Goal: Check status: Check status

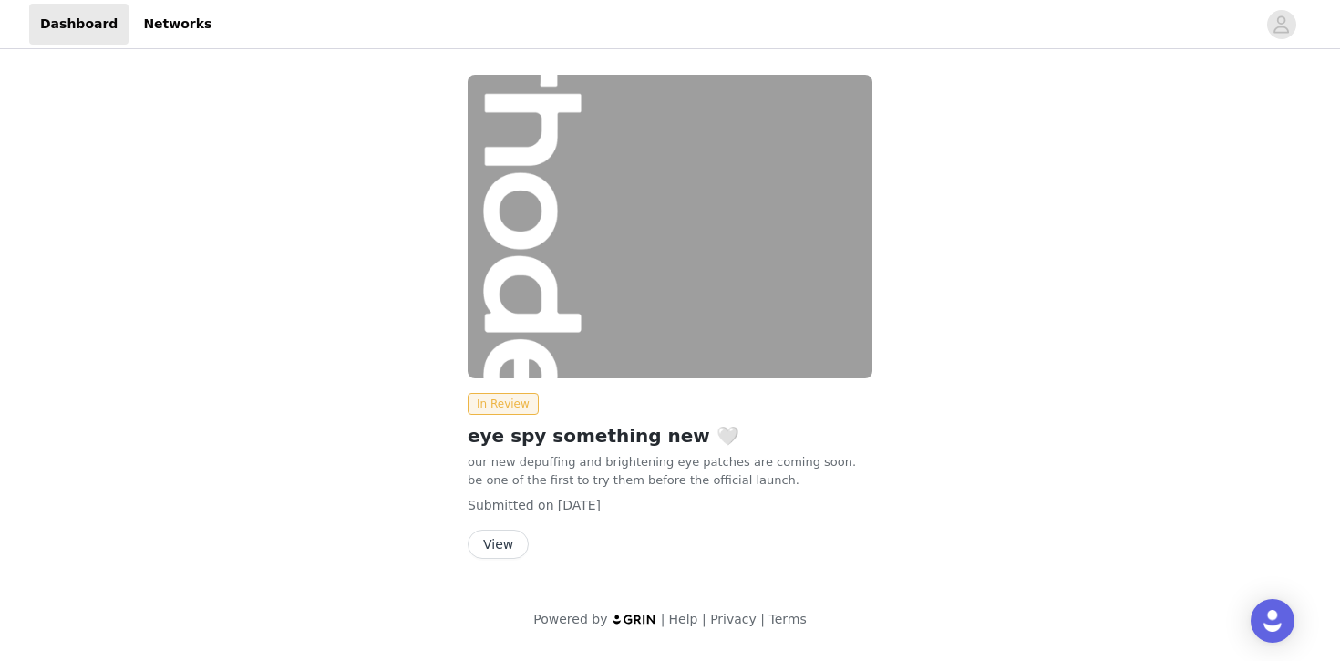
click at [501, 544] on button "View" at bounding box center [498, 544] width 61 height 29
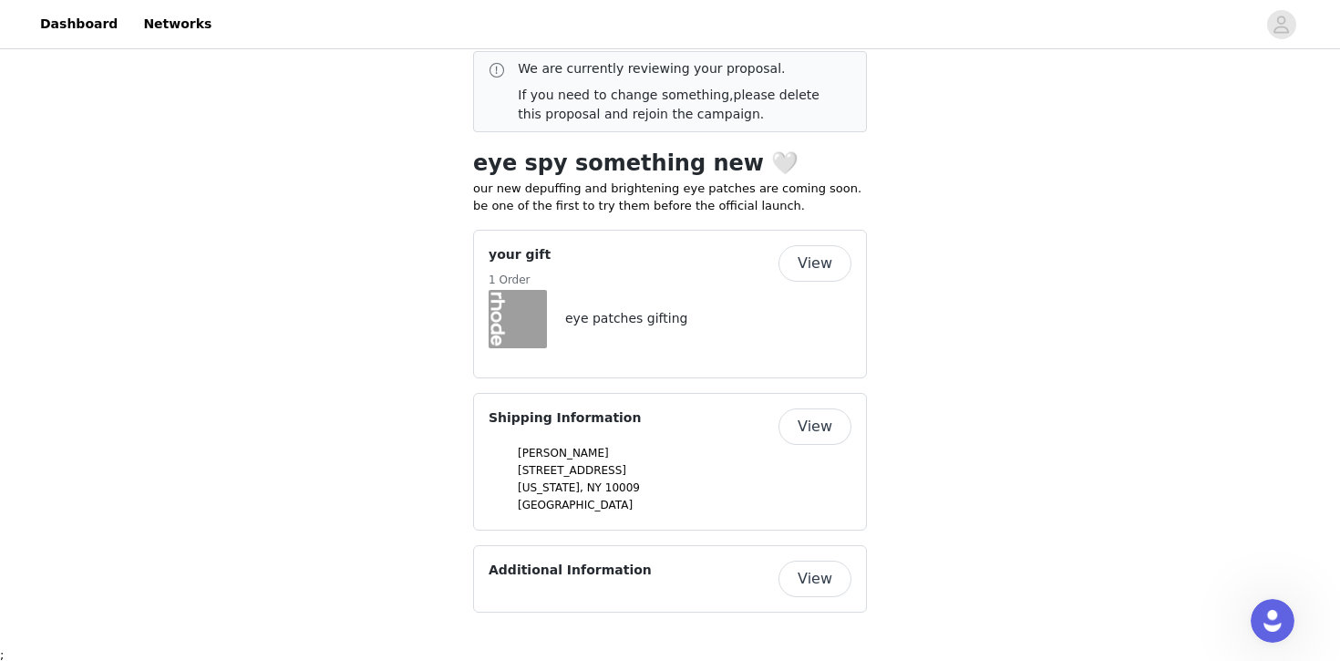
scroll to position [479, 0]
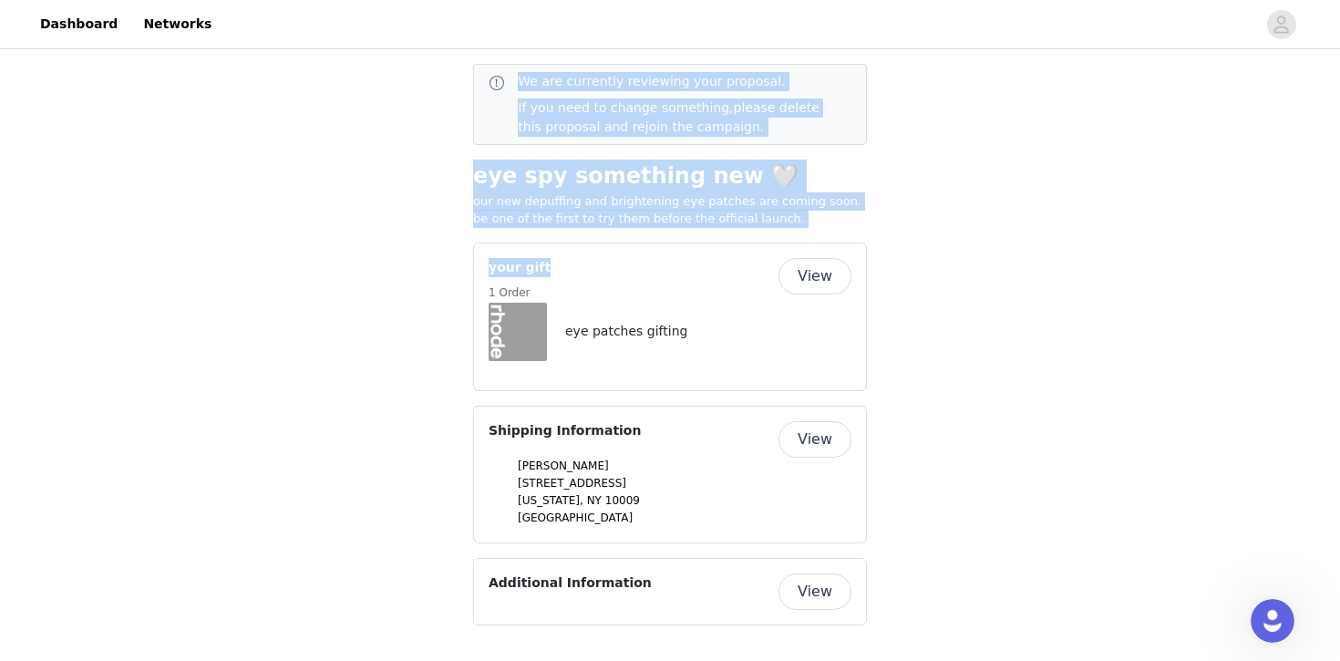
drag, startPoint x: 505, startPoint y: 103, endPoint x: 614, endPoint y: 257, distance: 189.0
click at [617, 259] on div "Back In Review We are currently reviewing your proposal. If you need to change …" at bounding box center [670, 326] width 394 height 598
click at [614, 258] on div "your gift 1 Order" at bounding box center [634, 280] width 290 height 45
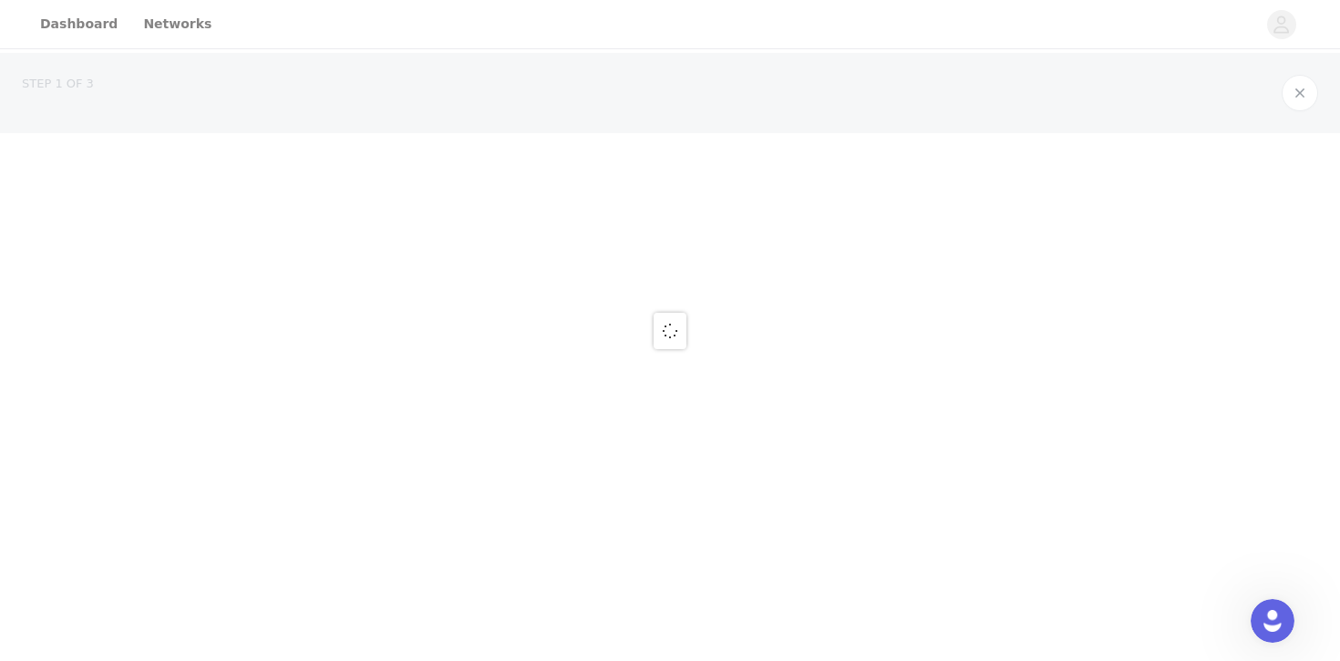
drag, startPoint x: 565, startPoint y: 233, endPoint x: 540, endPoint y: 212, distance: 33.6
click at [540, 212] on div at bounding box center [670, 330] width 1340 height 661
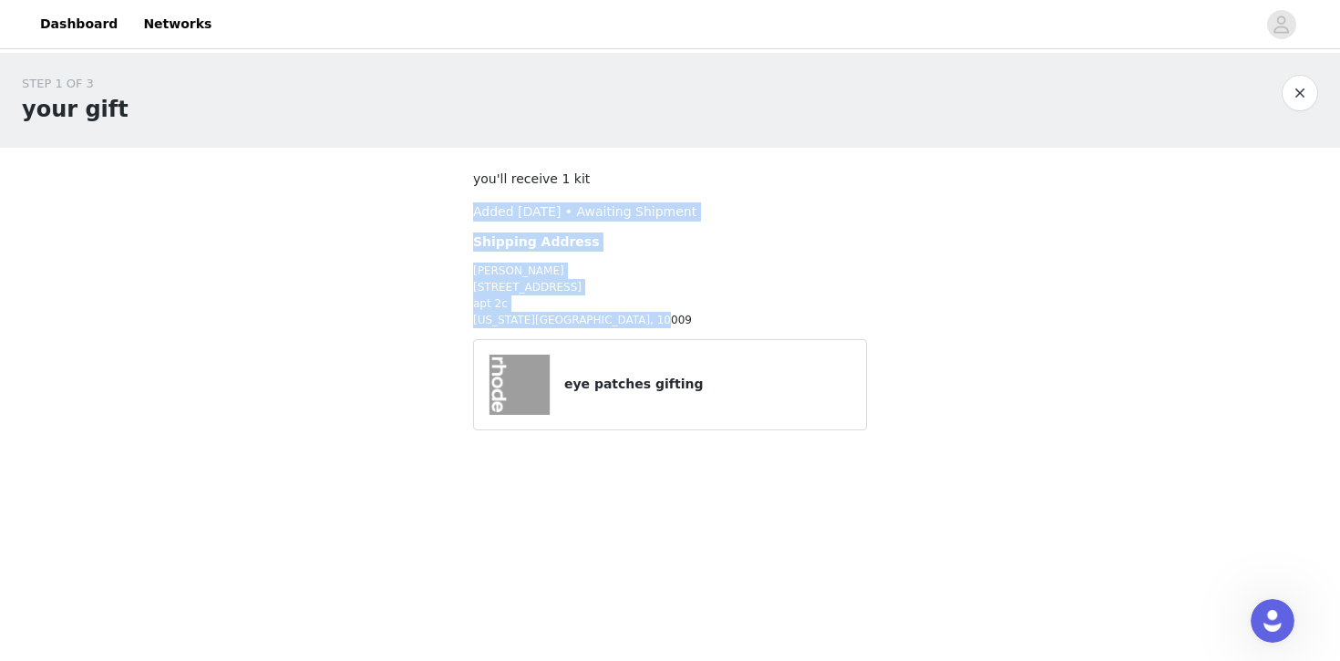
drag, startPoint x: 455, startPoint y: 205, endPoint x: 597, endPoint y: 323, distance: 184.6
click at [597, 323] on div "STEP 1 OF 3 your gift you'll receive 1 kit Added [DATE] • Awaiting Shipment Shi…" at bounding box center [670, 262] width 1340 height 418
click at [597, 323] on p "[PERSON_NAME] [STREET_ADDRESS][US_STATE]" at bounding box center [670, 296] width 394 height 66
drag, startPoint x: 592, startPoint y: 328, endPoint x: 459, endPoint y: 215, distance: 173.9
click at [459, 215] on section "you'll receive 1 kit Added [DATE] • Awaiting Shipment Shipping Address [GEOGRAP…" at bounding box center [670, 309] width 438 height 323
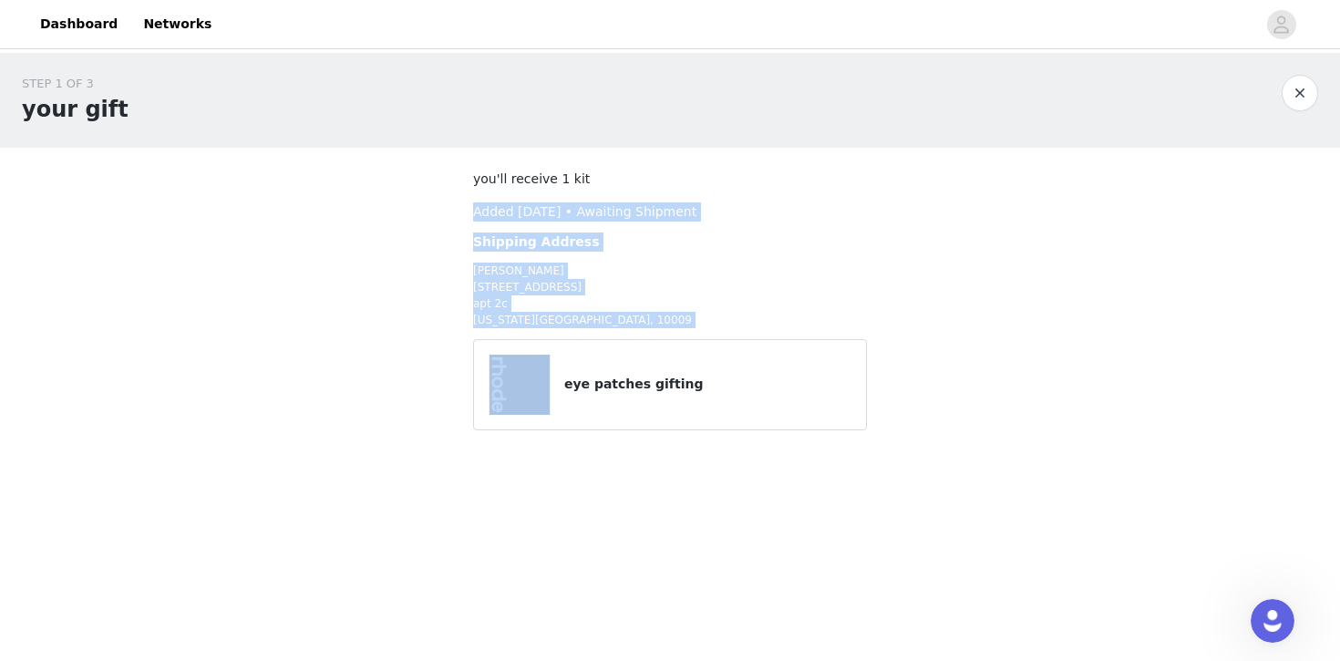
click at [459, 215] on section "you'll receive 1 kit Added [DATE] • Awaiting Shipment Shipping Address [GEOGRAP…" at bounding box center [670, 309] width 438 height 323
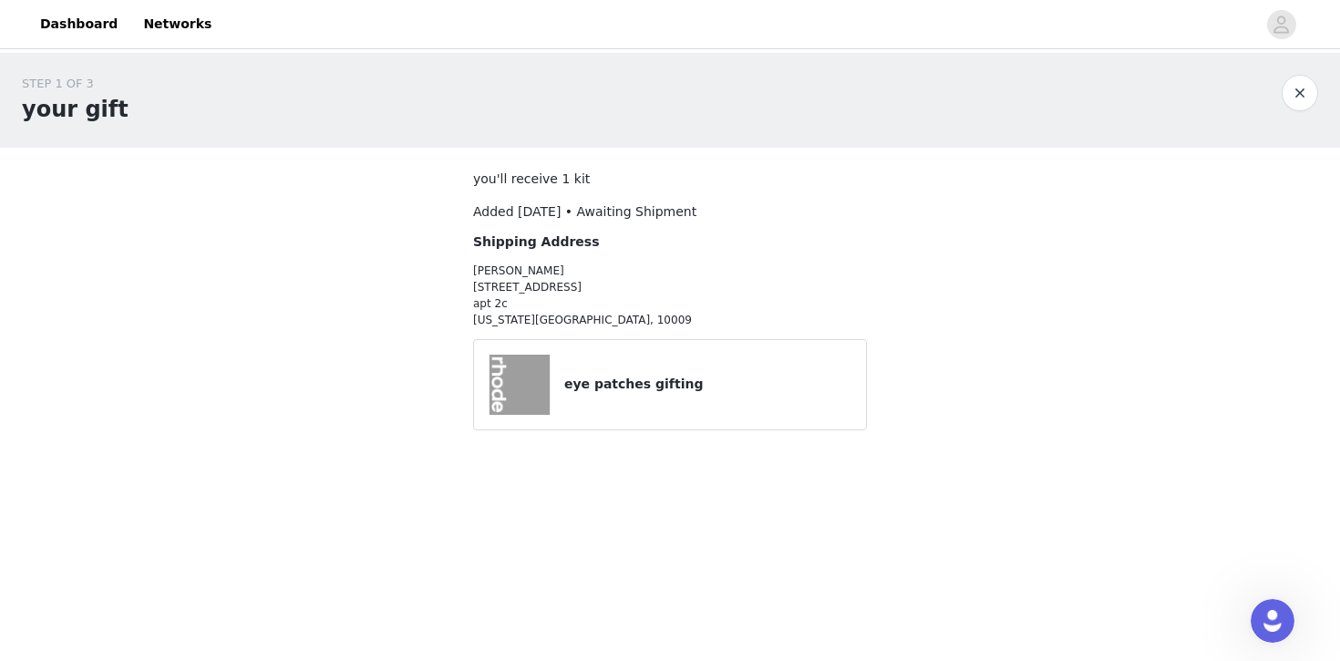
click at [563, 378] on div at bounding box center [527, 385] width 76 height 60
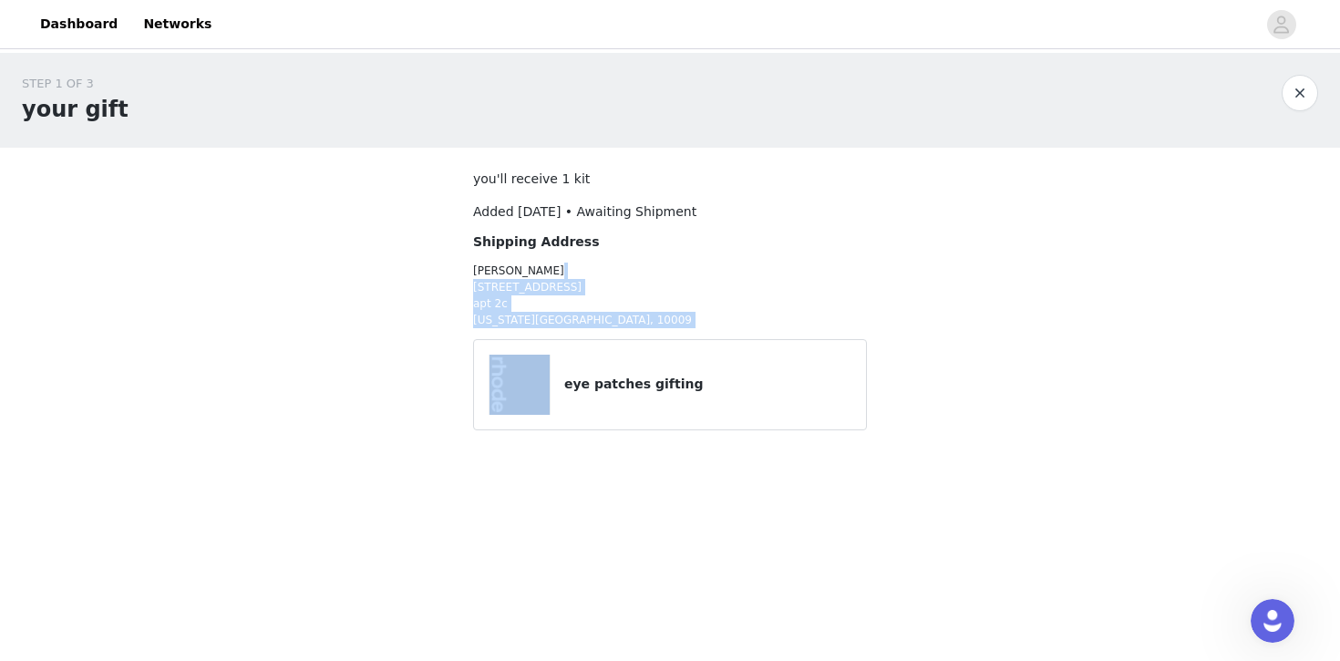
drag, startPoint x: 461, startPoint y: 254, endPoint x: 657, endPoint y: 329, distance: 209.8
click at [657, 329] on section "you'll receive 1 kit Added [DATE] • Awaiting Shipment Shipping Address [GEOGRAP…" at bounding box center [670, 309] width 438 height 323
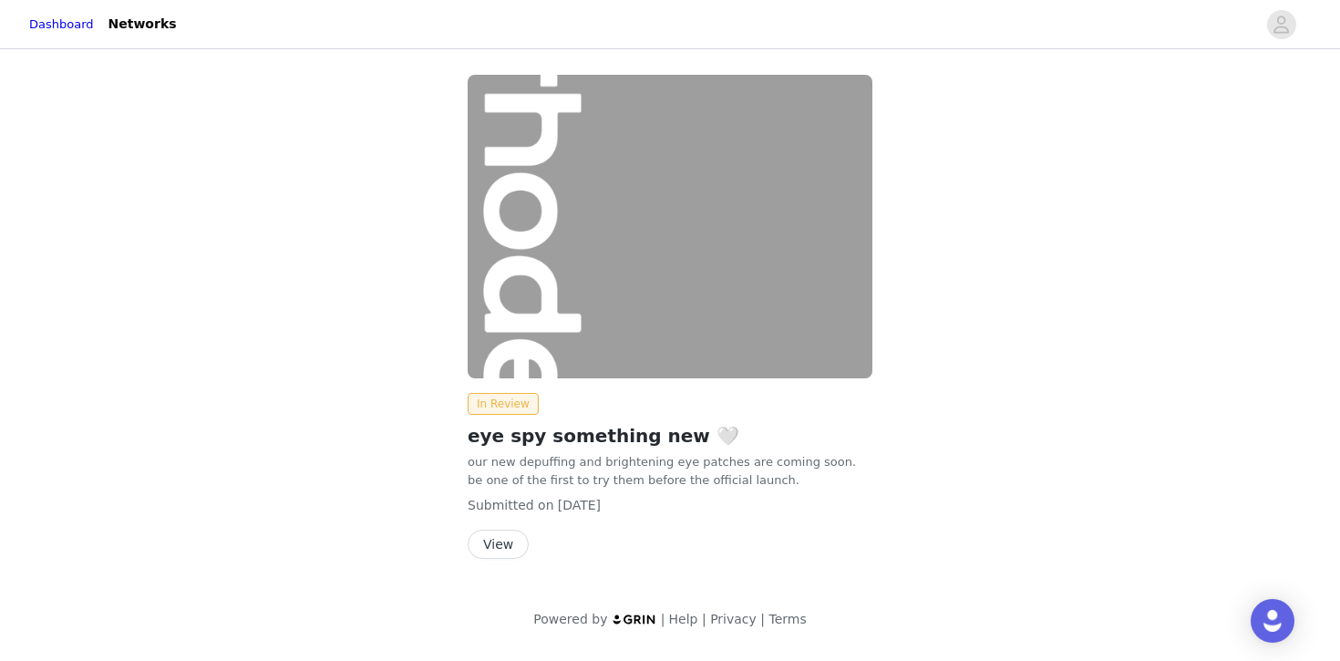
drag, startPoint x: 470, startPoint y: 499, endPoint x: 717, endPoint y: 503, distance: 247.1
click at [718, 503] on div "Submitted on [DATE]" at bounding box center [670, 505] width 405 height 19
click at [717, 503] on div "Submitted on [DATE]" at bounding box center [670, 505] width 405 height 19
click at [492, 538] on button "View" at bounding box center [498, 544] width 61 height 29
